Goal: Information Seeking & Learning: Learn about a topic

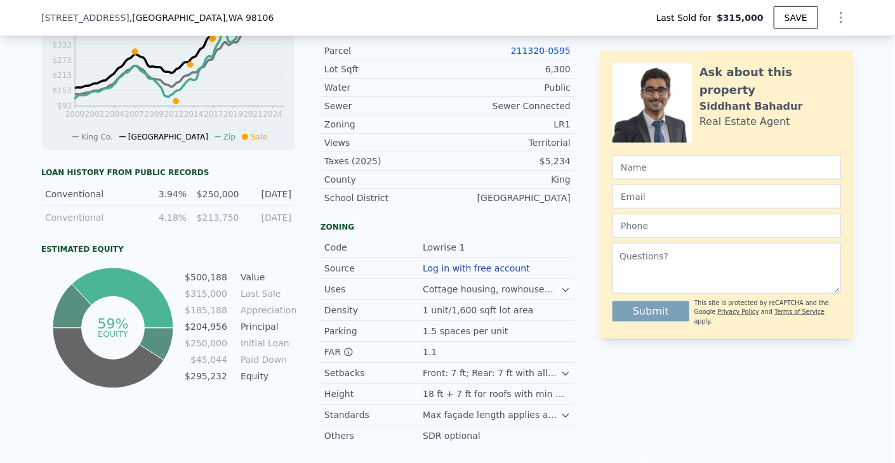
scroll to position [226, 0]
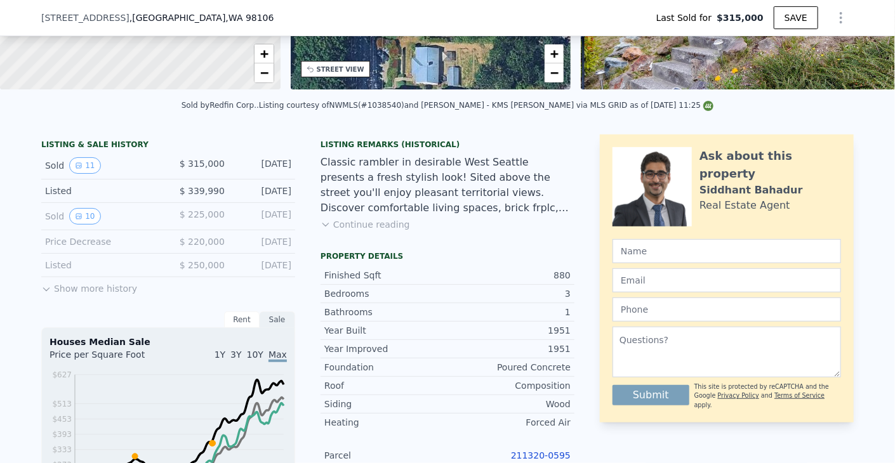
checkbox input "false"
checkbox input "true"
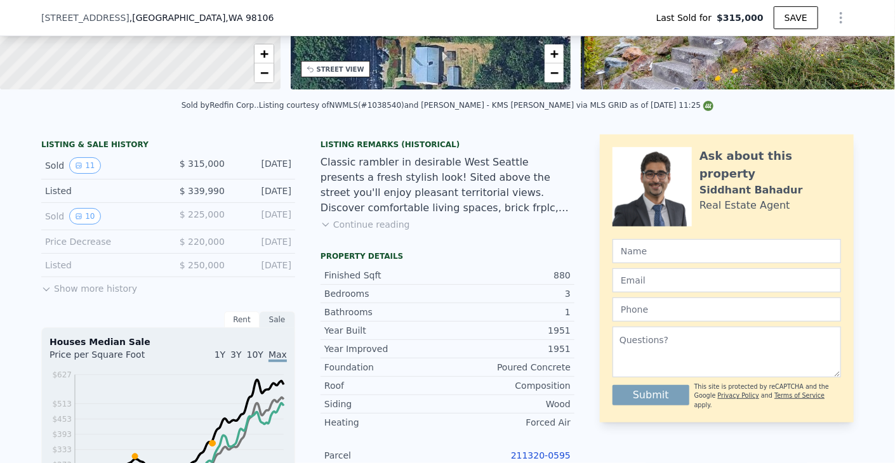
checkbox input "true"
type input "$ 593,000"
type input "$ 213,380"
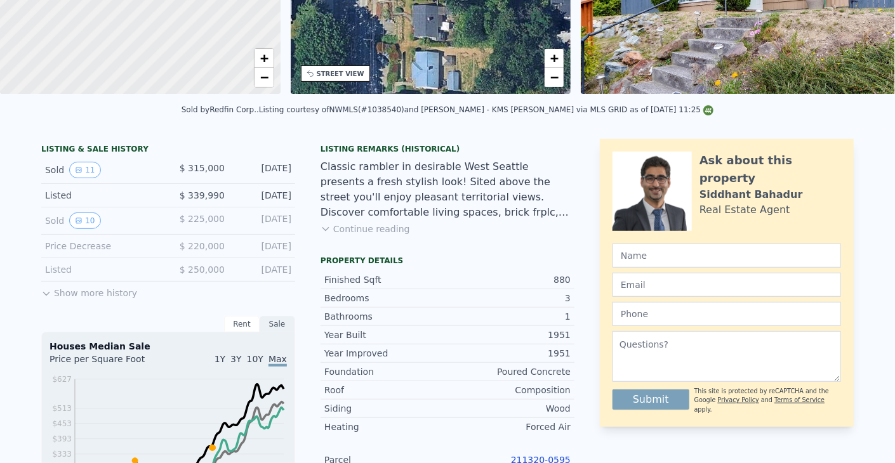
scroll to position [0, 0]
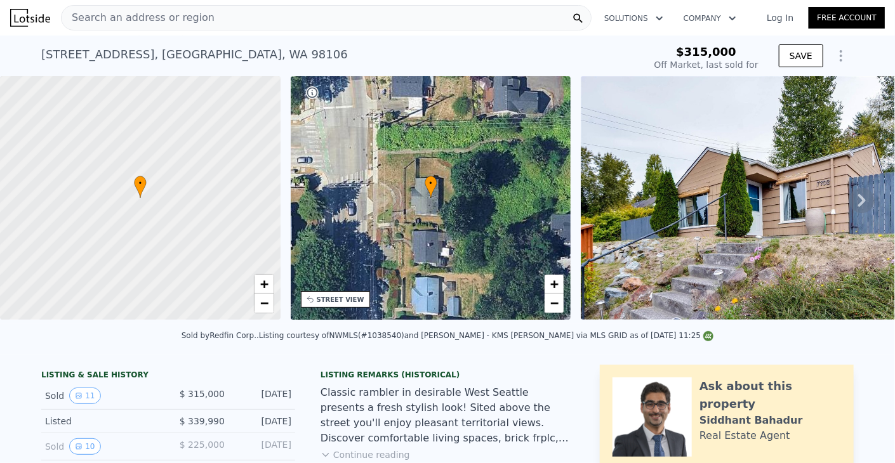
click at [274, 22] on div "Search an address or region" at bounding box center [326, 17] width 531 height 25
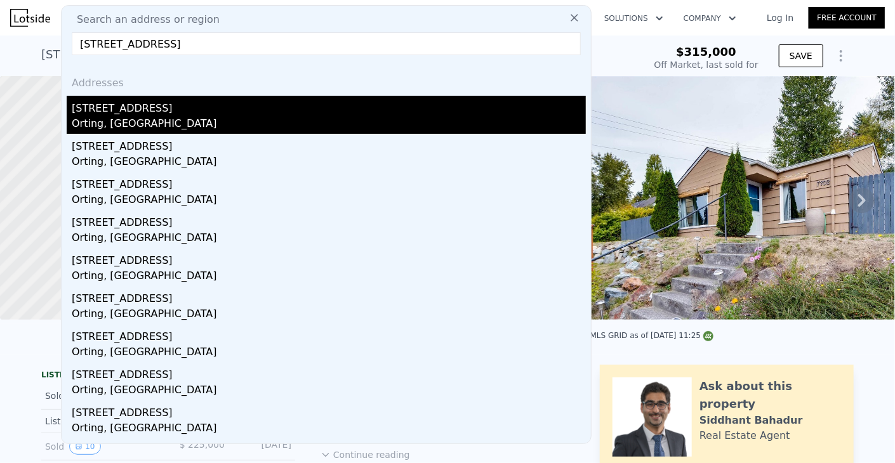
type input "[STREET_ADDRESS]"
click at [224, 120] on div "Orting, [GEOGRAPHIC_DATA]" at bounding box center [329, 125] width 514 height 18
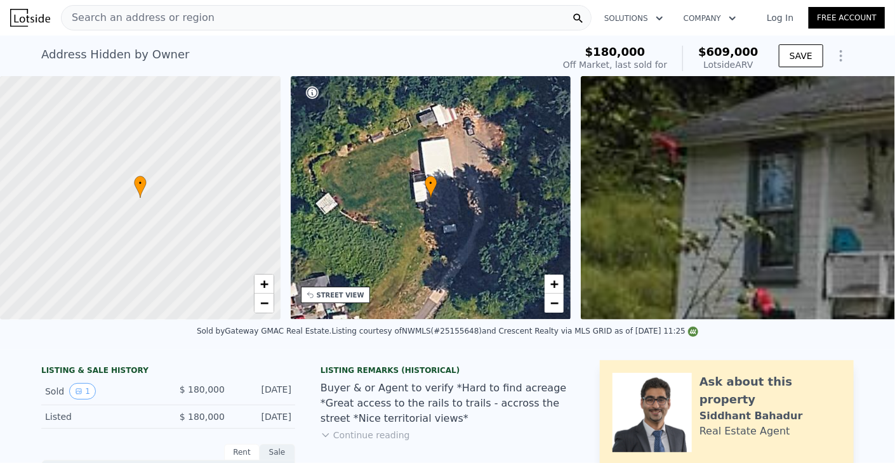
click at [397, 16] on div "Search an address or region" at bounding box center [326, 17] width 531 height 25
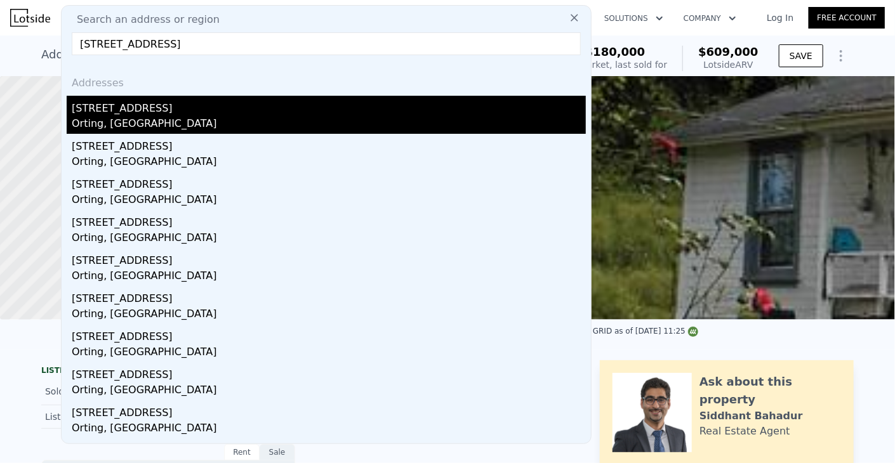
type input "[STREET_ADDRESS]"
click at [340, 120] on div "Orting, [GEOGRAPHIC_DATA]" at bounding box center [329, 125] width 514 height 18
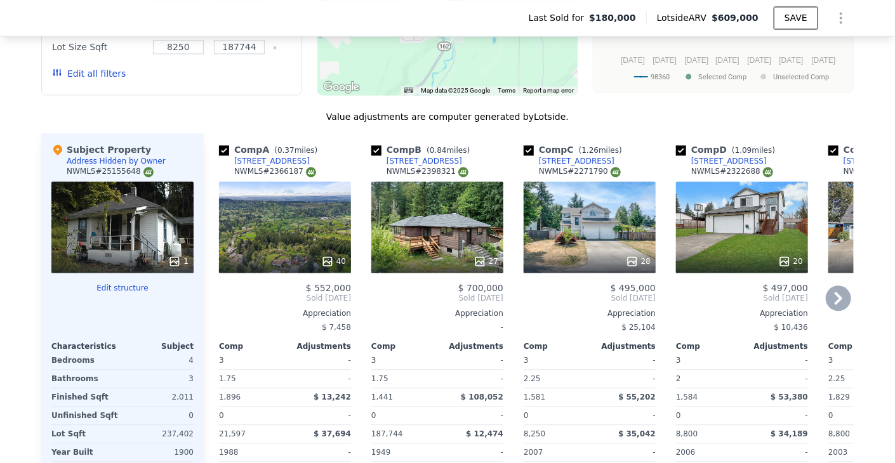
scroll to position [1201, 0]
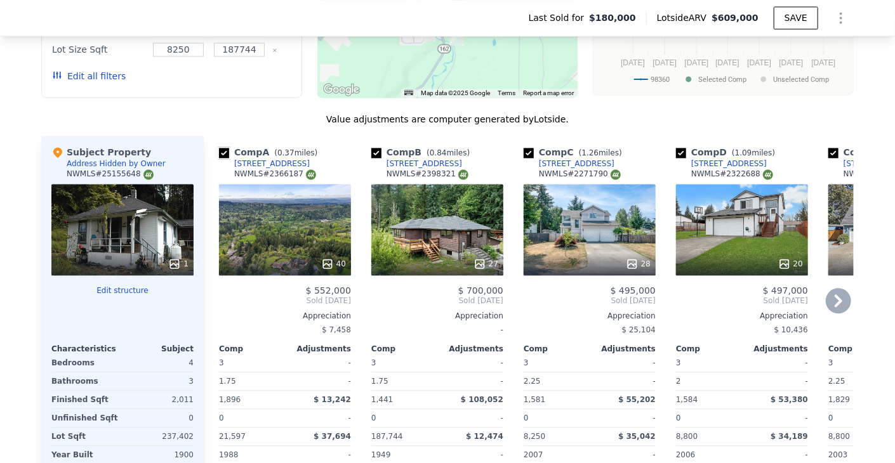
click at [220, 158] on input "checkbox" at bounding box center [224, 153] width 10 height 10
checkbox input "false"
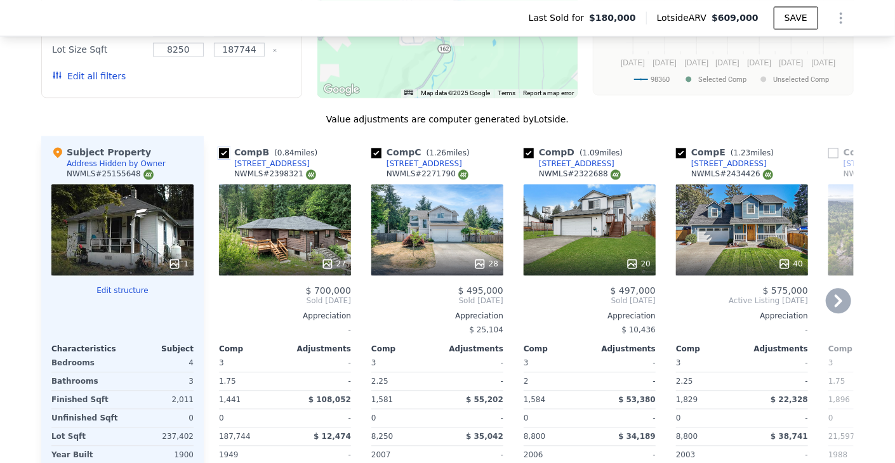
click at [220, 158] on input "checkbox" at bounding box center [224, 153] width 10 height 10
checkbox input "false"
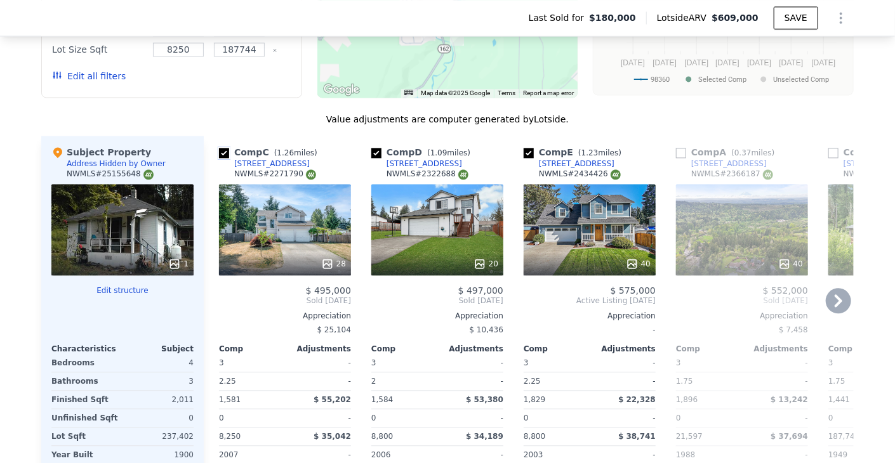
click at [220, 158] on input "checkbox" at bounding box center [224, 153] width 10 height 10
checkbox input "false"
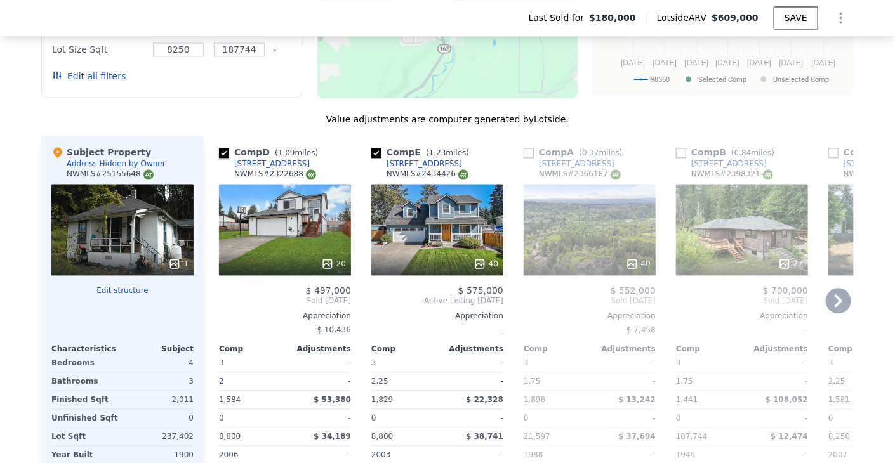
click at [220, 158] on input "checkbox" at bounding box center [224, 153] width 10 height 10
checkbox input "false"
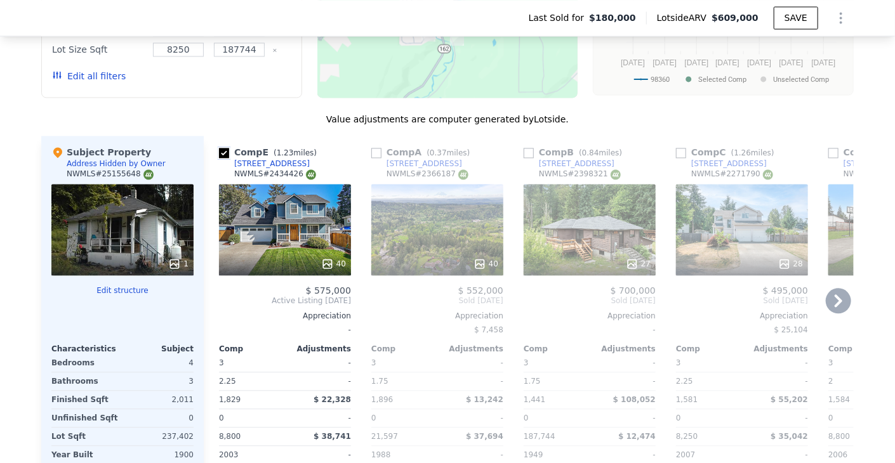
click at [220, 158] on input "checkbox" at bounding box center [224, 153] width 10 height 10
checkbox input "true"
